Goal: Task Accomplishment & Management: Use online tool/utility

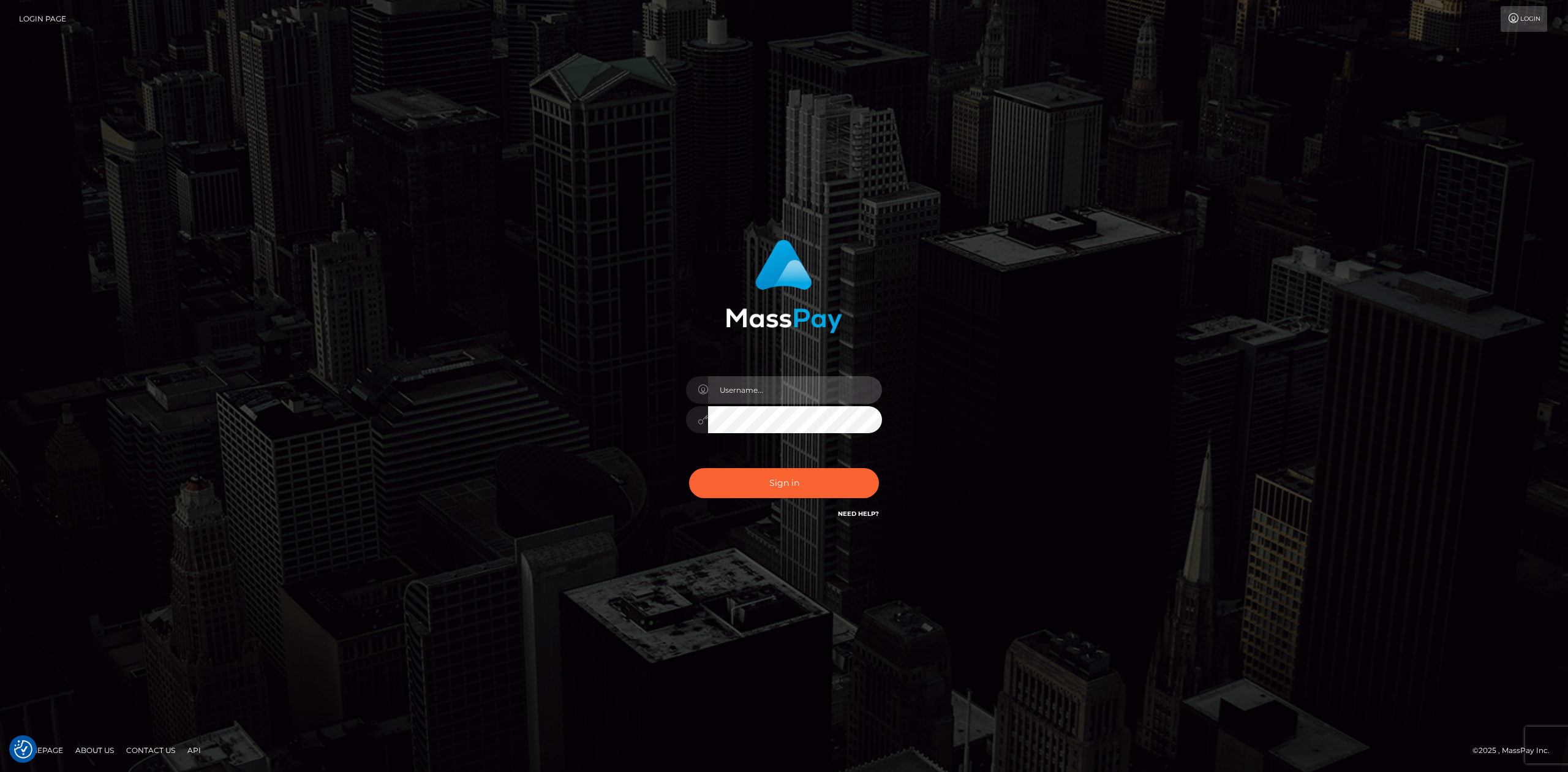
type input "Allen.megabonanza"
drag, startPoint x: 801, startPoint y: 498, endPoint x: 806, endPoint y: 486, distance: 13.0
click at [801, 498] on div "Sign in Need Help?" at bounding box center [783, 487] width 214 height 54
click at [806, 486] on button "Sign in" at bounding box center [784, 483] width 190 height 30
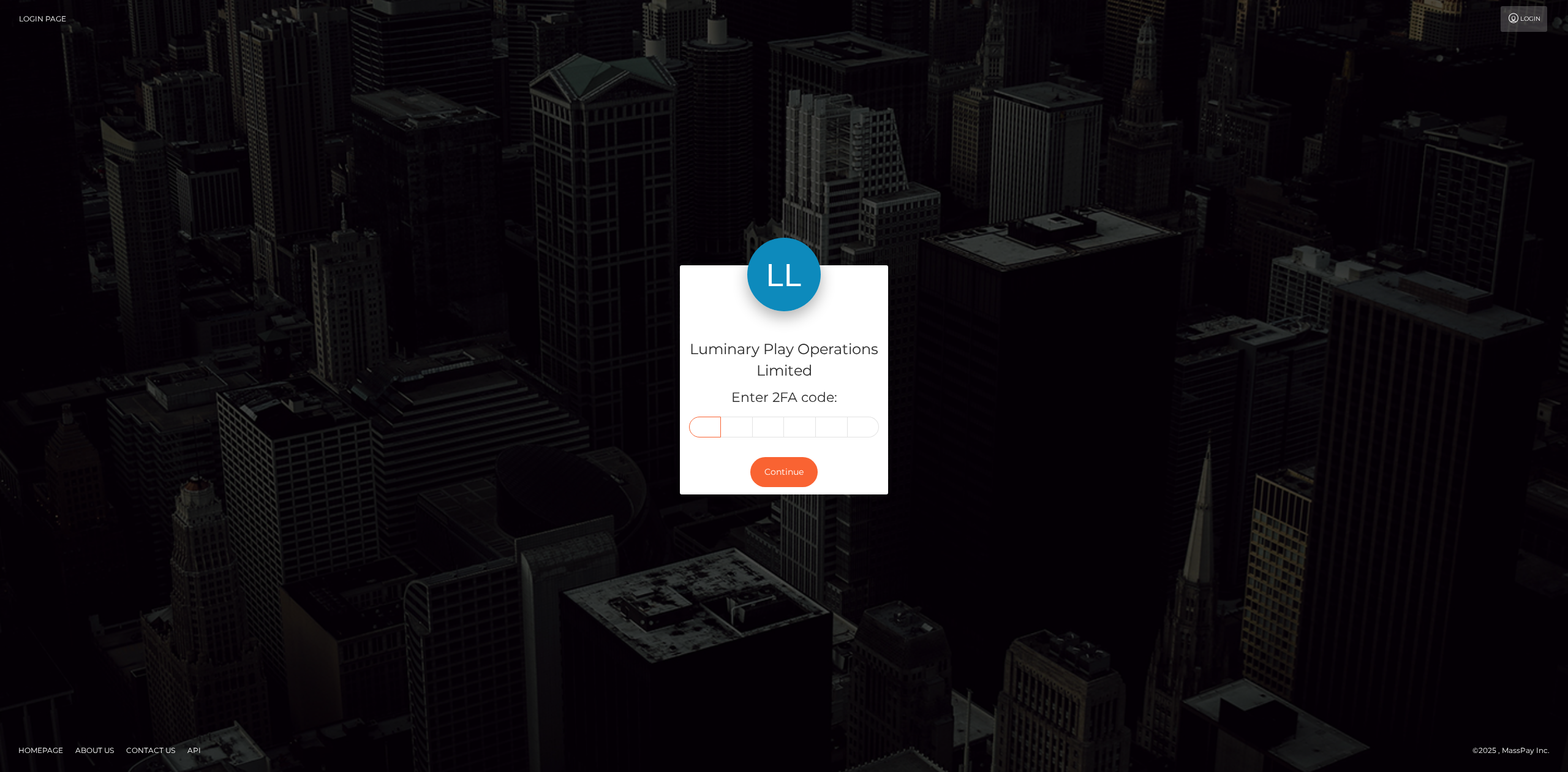
drag, startPoint x: 703, startPoint y: 431, endPoint x: 709, endPoint y: 432, distance: 6.1
click at [703, 431] on input "text" at bounding box center [705, 427] width 32 height 21
type input "3"
type input "4"
type input "8"
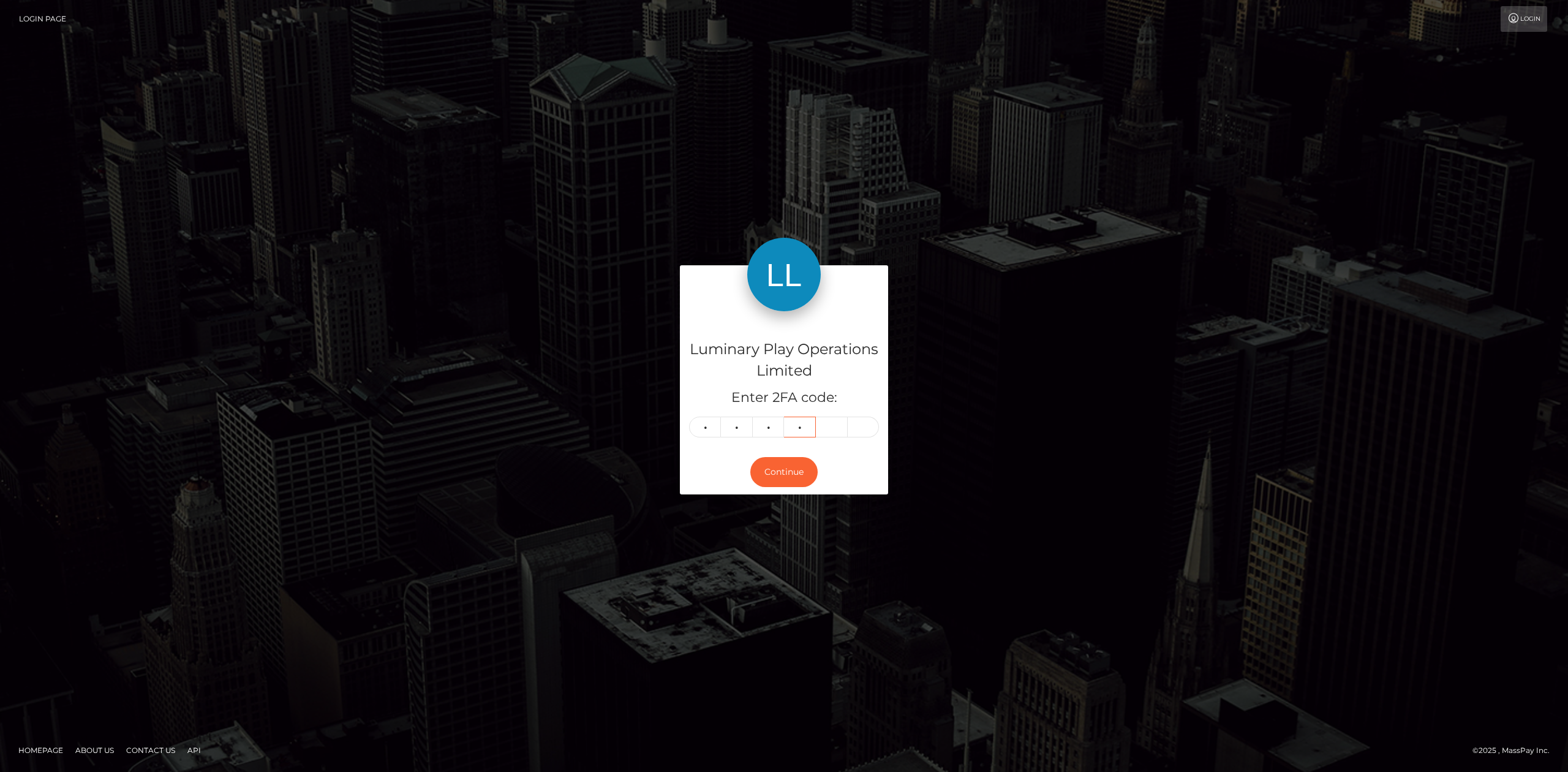
type input "7"
type input "4"
type input "5"
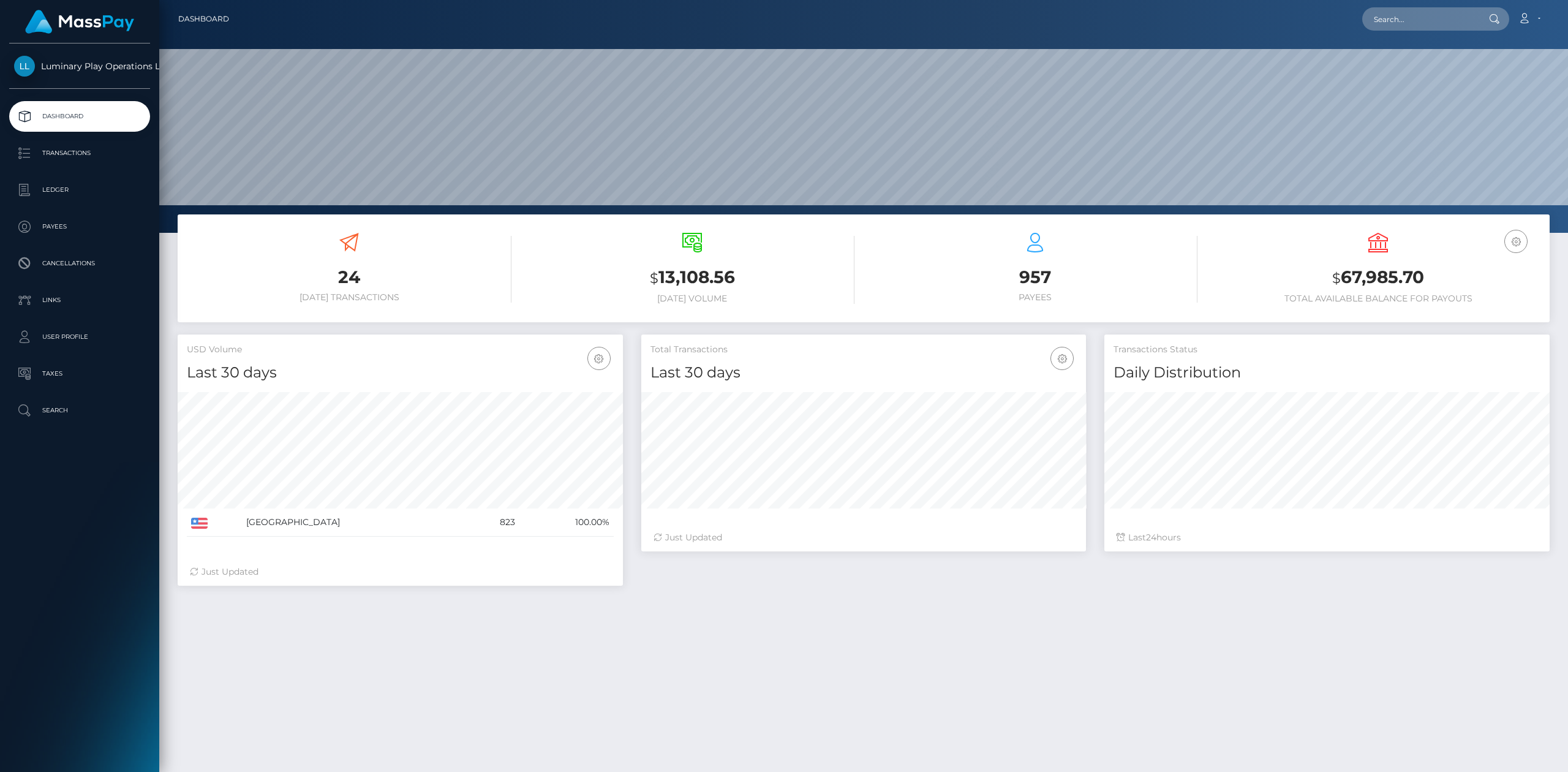
scroll to position [216, 445]
click at [77, 147] on p "Transactions" at bounding box center [79, 152] width 131 height 18
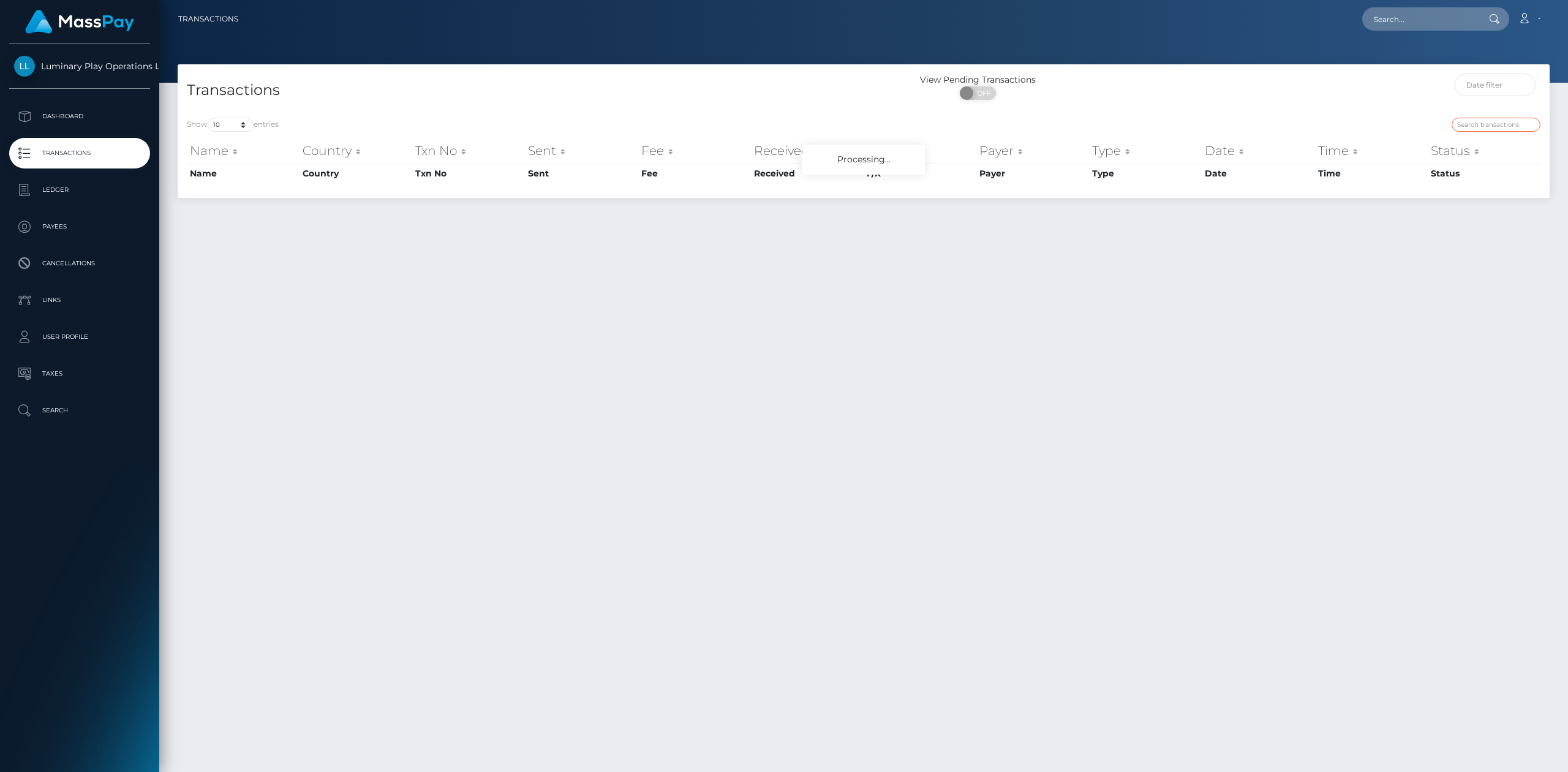
click at [1488, 119] on input "search" at bounding box center [1496, 125] width 89 height 14
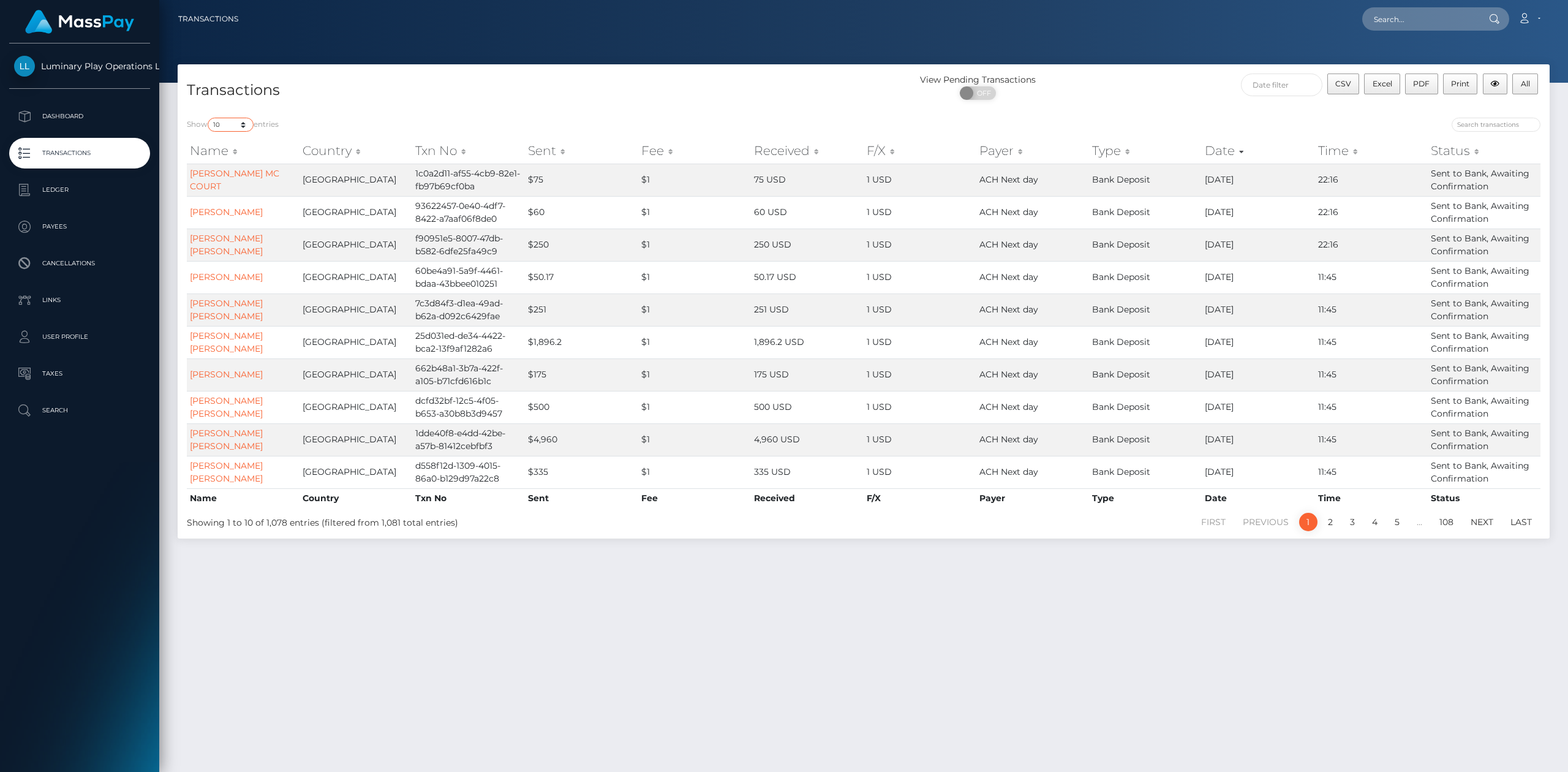
click at [228, 126] on select "10 25 50 100 250 500 1,000 3,500" at bounding box center [230, 125] width 46 height 14
select select "3500"
click at [209, 118] on select "10 25 50 100 250 500 1,000 3,500" at bounding box center [230, 125] width 46 height 14
click at [657, 98] on h4 "Transactions" at bounding box center [521, 90] width 668 height 22
click at [1155, 67] on div "Transactions View Pending Transactions ON OFF CSV Excel PDF Print All" at bounding box center [863, 86] width 1372 height 44
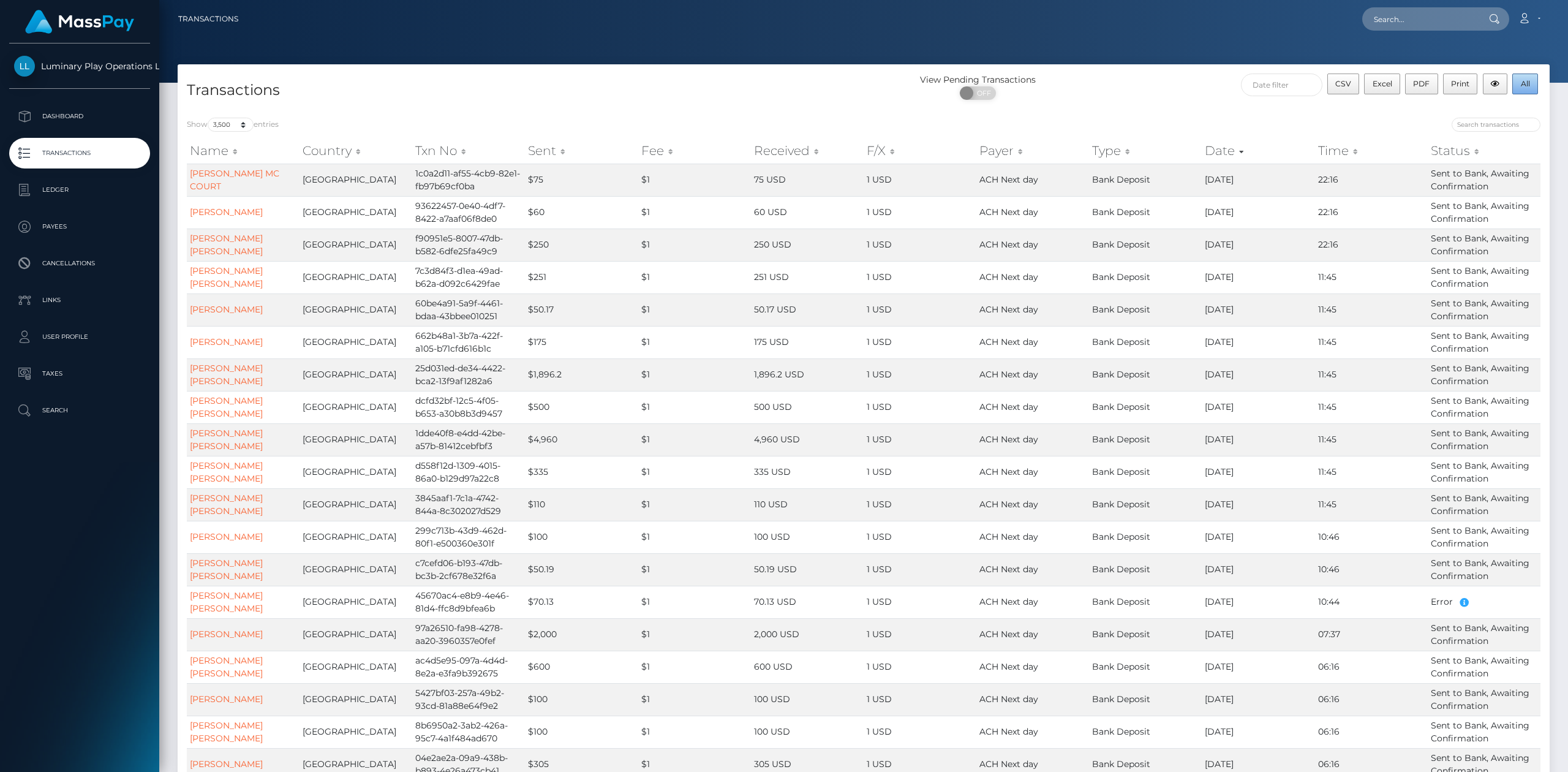
click at [1525, 82] on span "All" at bounding box center [1525, 83] width 9 height 9
